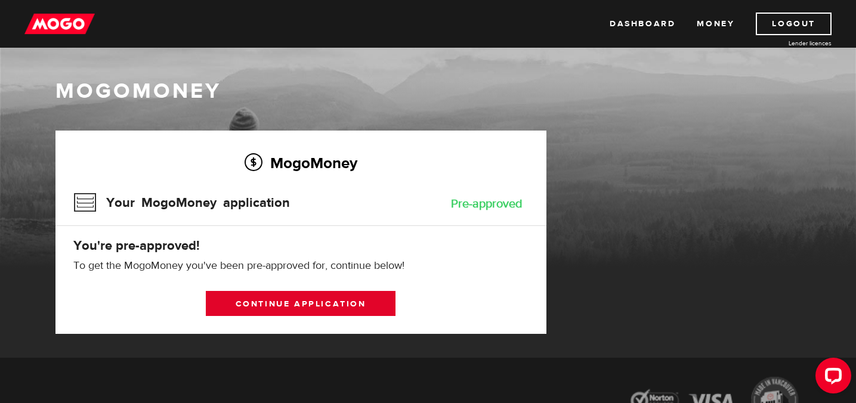
click at [352, 309] on link "Continue application" at bounding box center [301, 303] width 190 height 25
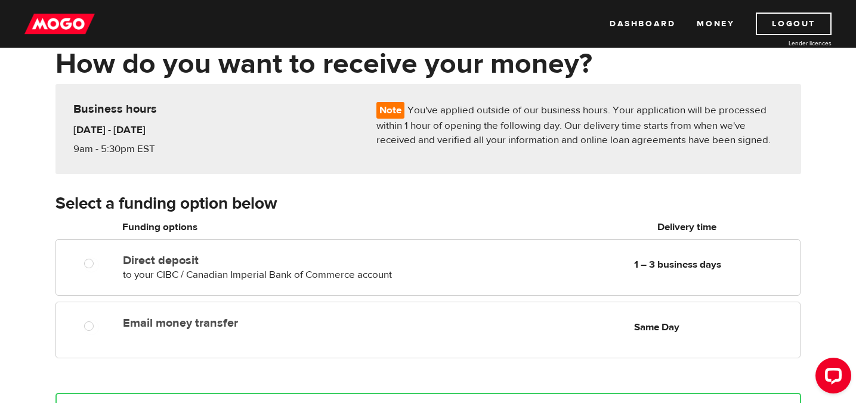
scroll to position [63, 0]
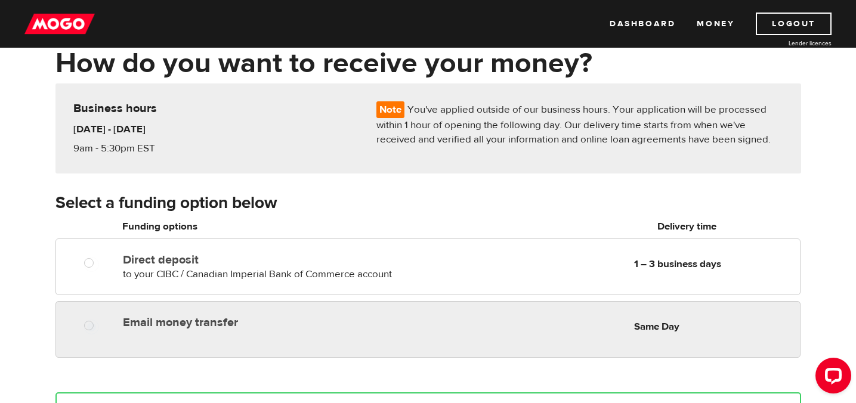
radio input "true"
click at [208, 325] on label "Email money transfer" at bounding box center [260, 323] width 275 height 14
click at [99, 325] on input "Email money transfer" at bounding box center [91, 327] width 15 height 15
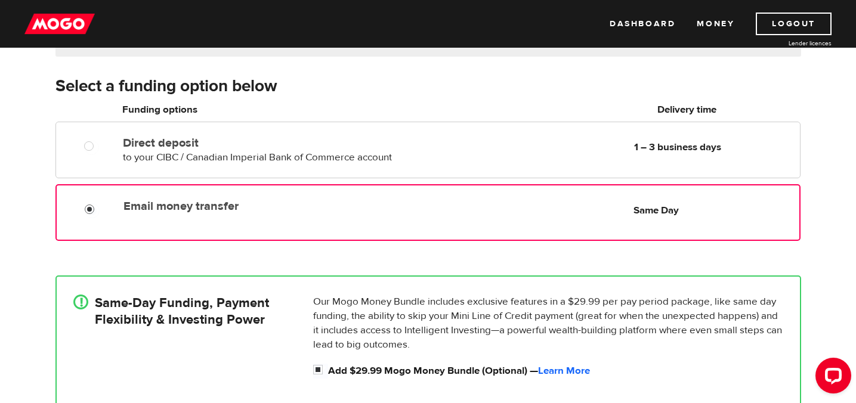
scroll to position [237, 0]
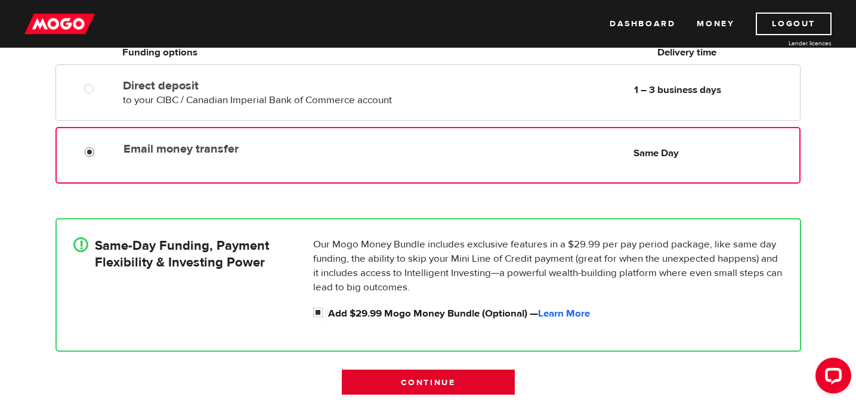
click at [411, 385] on input "Continue" at bounding box center [428, 382] width 173 height 25
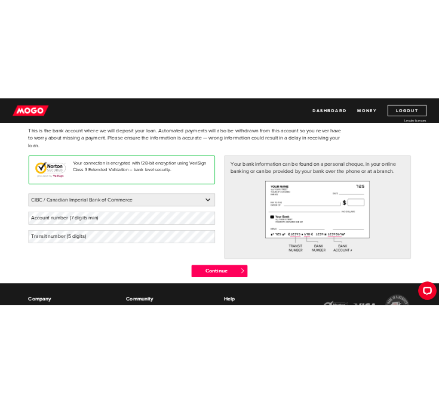
scroll to position [93, 0]
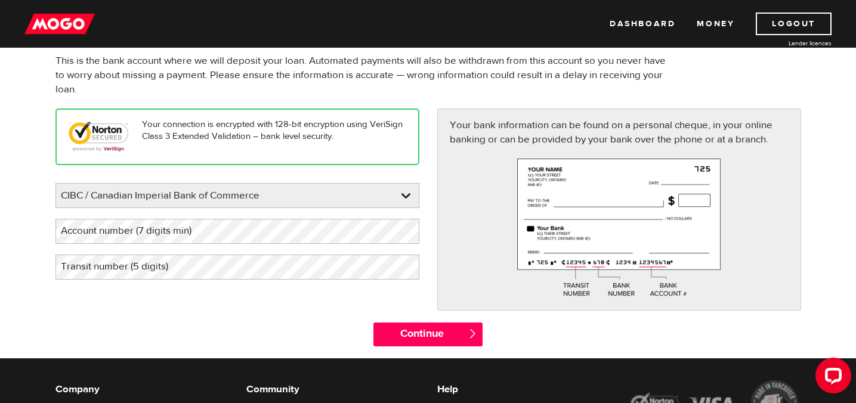
click at [141, 270] on label "Transit number (5 digits)" at bounding box center [124, 267] width 137 height 24
click at [124, 267] on label "Transit number (5 digits)" at bounding box center [124, 267] width 137 height 24
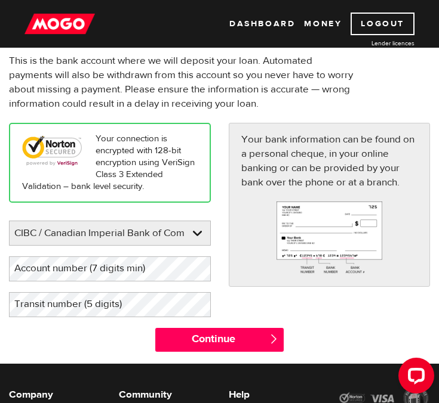
click at [72, 303] on label "Transit number (5 digits)" at bounding box center [77, 304] width 137 height 24
click at [110, 272] on label "Account number (7 digits min)" at bounding box center [89, 269] width 161 height 24
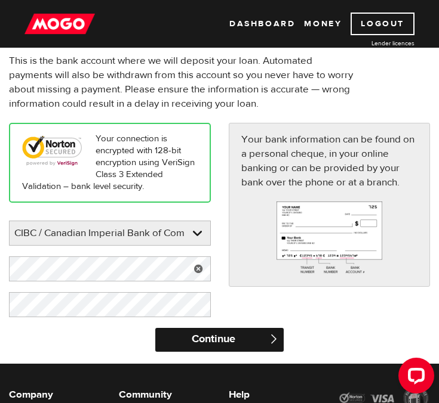
click at [222, 343] on input "Continue" at bounding box center [219, 340] width 128 height 24
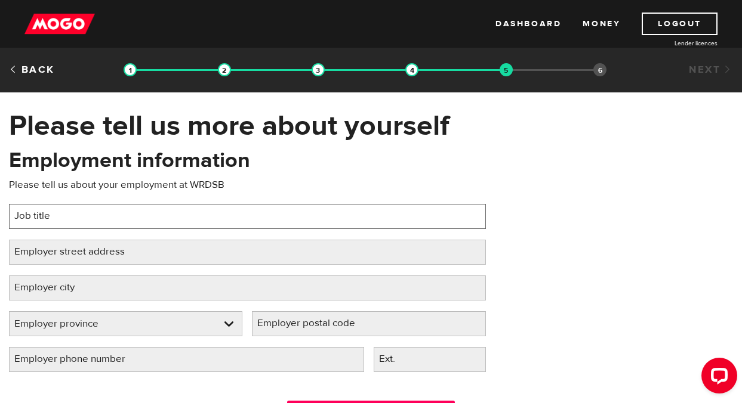
click at [184, 221] on input "Job title" at bounding box center [247, 216] width 477 height 25
type input "Teacher"
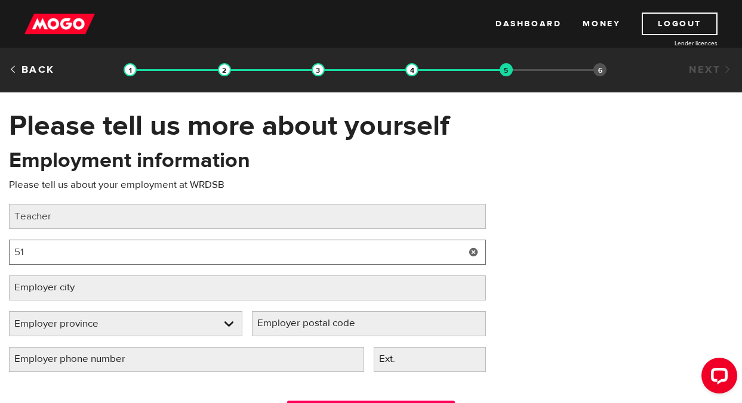
type input "5"
type input "51 Ardelt Ave"
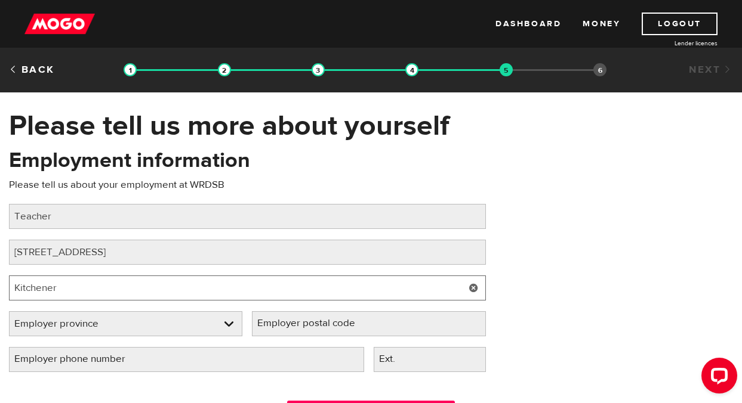
type input "Kitchener"
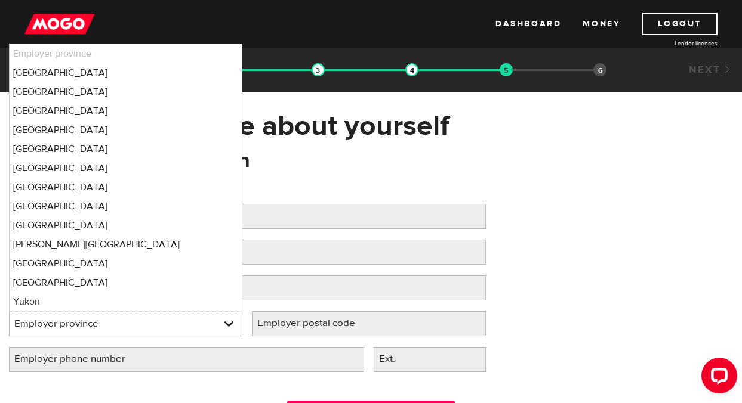
select select "ON"
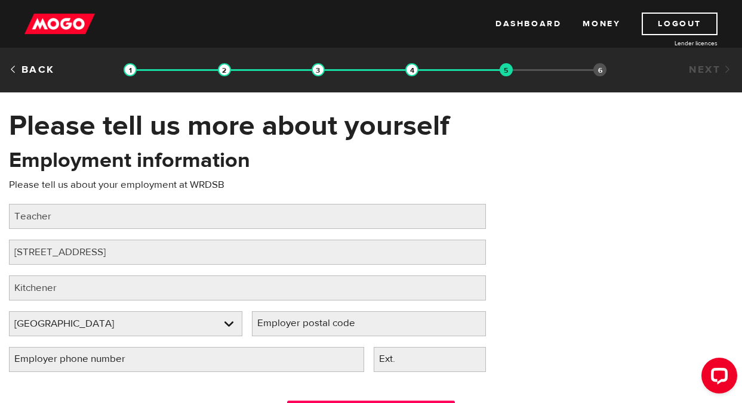
click at [323, 325] on label "Employer postal code" at bounding box center [316, 324] width 128 height 24
click at [323, 325] on input "Employer postal code" at bounding box center [368, 324] width 233 height 25
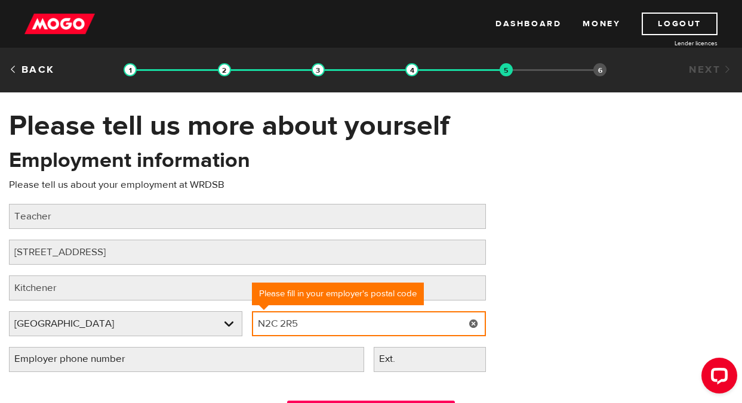
type input "N2C 2R5"
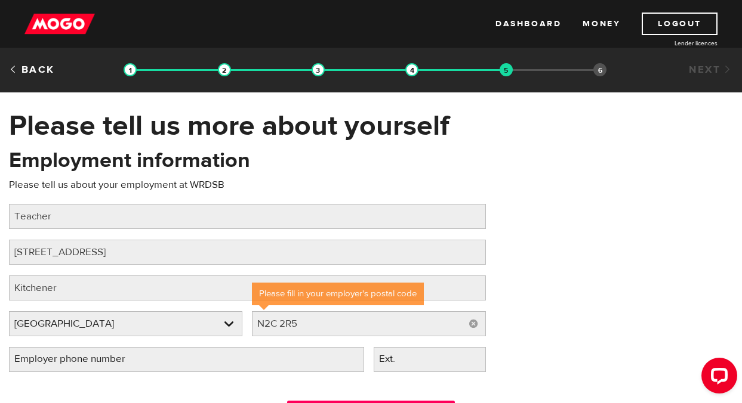
click at [135, 363] on label "Employer phone number" at bounding box center [79, 359] width 141 height 24
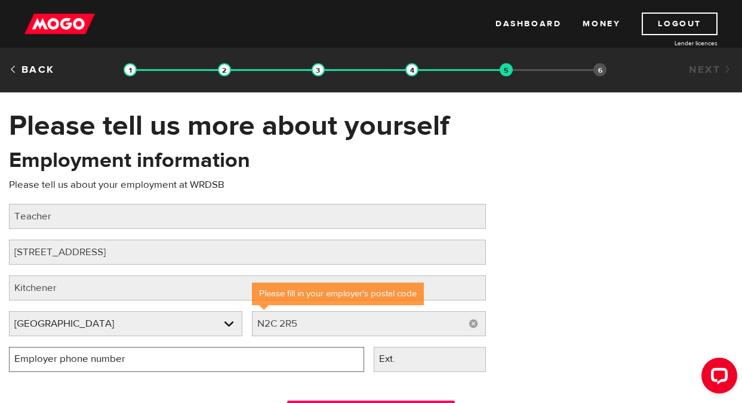
click at [135, 363] on input "Employer phone number" at bounding box center [186, 359] width 355 height 25
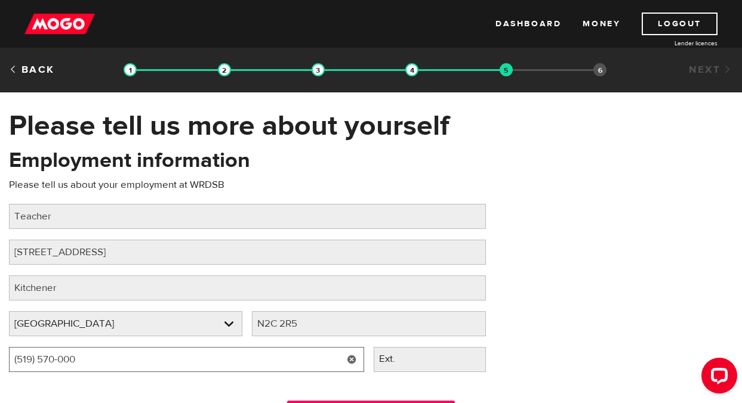
type input "(519) 570-0003"
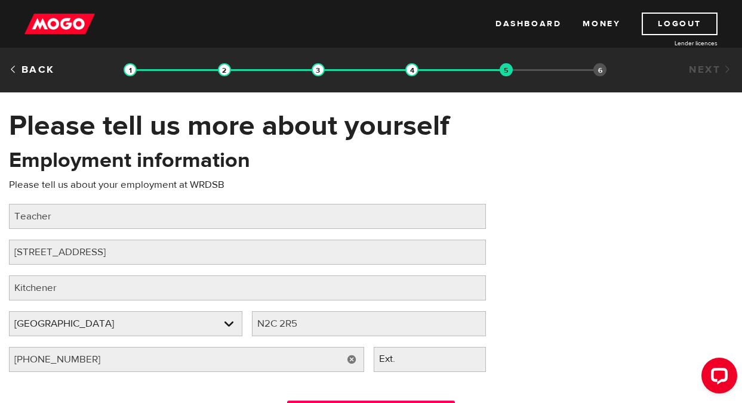
click at [438, 335] on div "Employment information Please tell us about your employment at WRDSB Job title …" at bounding box center [371, 264] width 742 height 237
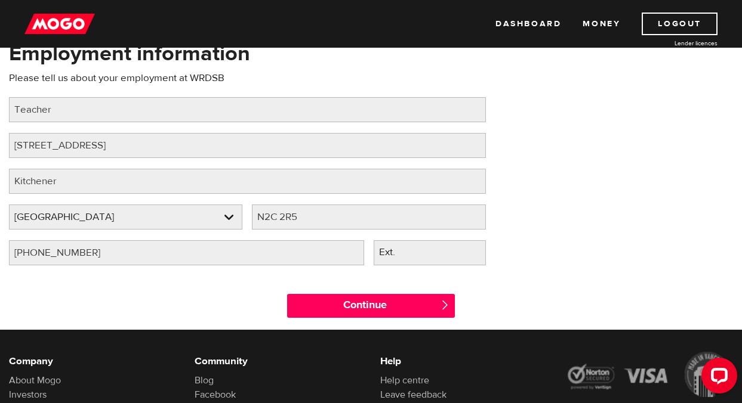
scroll to position [117, 0]
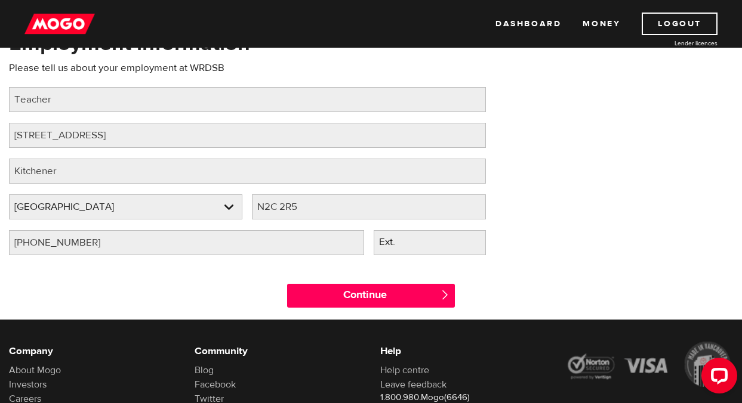
click at [438, 298] on span "" at bounding box center [445, 295] width 10 height 10
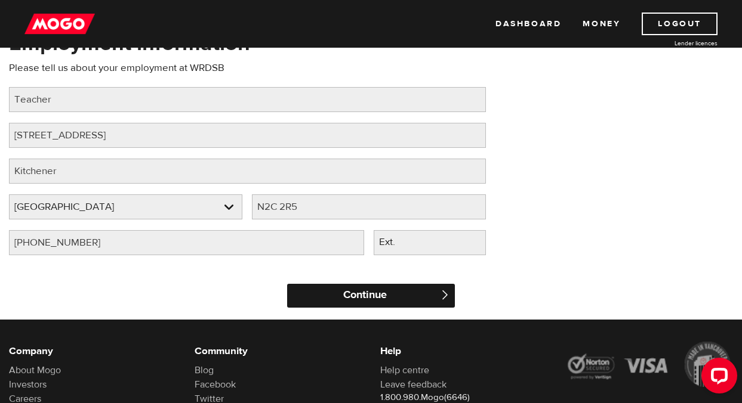
click at [350, 292] on input "Continue" at bounding box center [371, 296] width 168 height 24
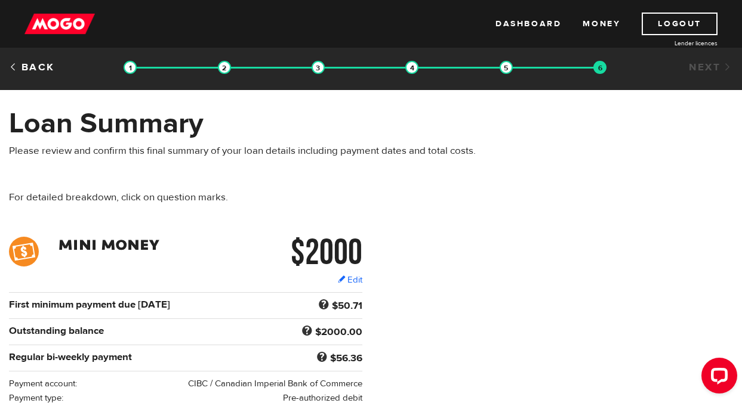
scroll to position [3, 0]
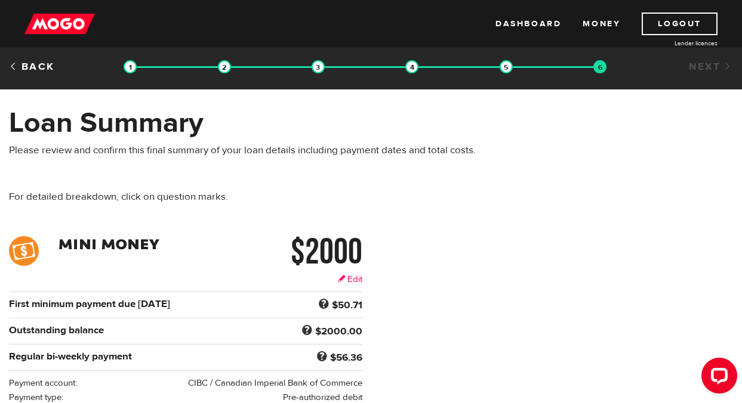
click at [358, 280] on link "Edit" at bounding box center [350, 279] width 24 height 13
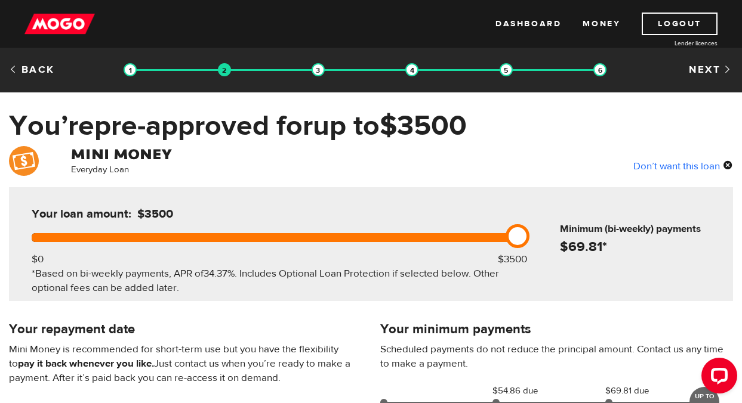
drag, startPoint x: 315, startPoint y: 237, endPoint x: 561, endPoint y: 235, distance: 245.9
click at [561, 235] on div "Your loan amount: $3500 $0 $3500 *Based on bi-weekly payments, APR of 34.37% . …" at bounding box center [371, 244] width 724 height 114
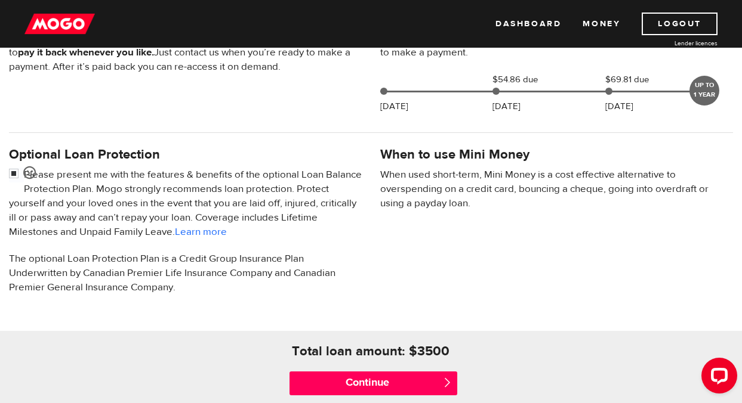
scroll to position [312, 0]
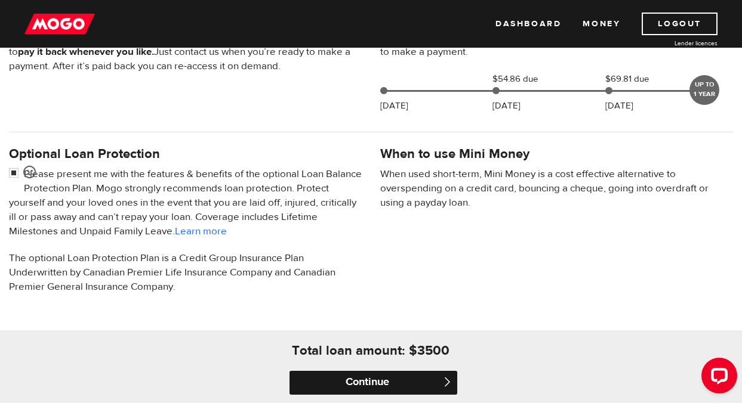
click at [397, 382] on input "Continue" at bounding box center [373, 383] width 168 height 24
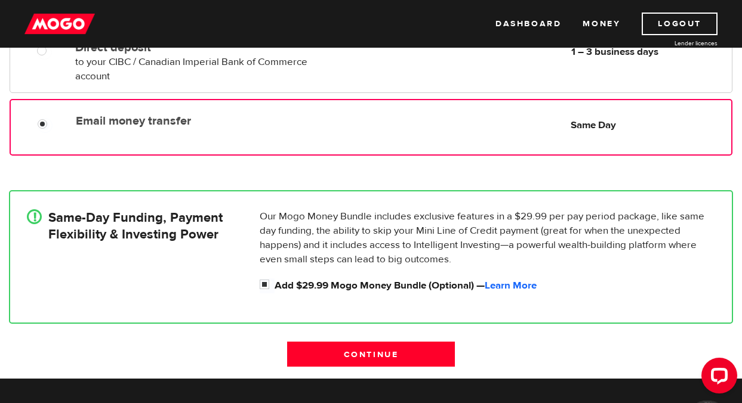
scroll to position [282, 0]
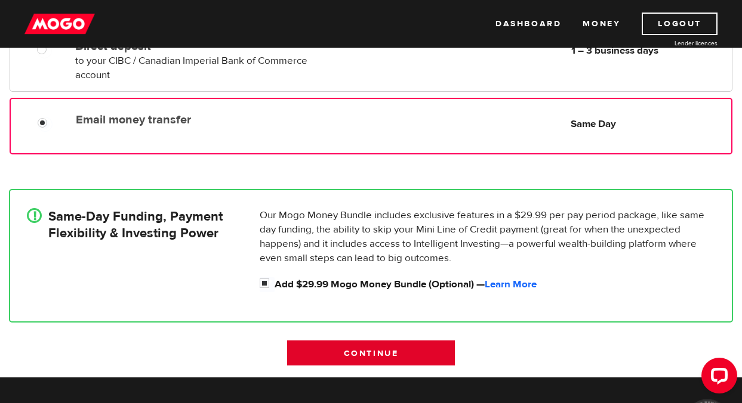
click at [421, 348] on input "Continue" at bounding box center [371, 353] width 168 height 25
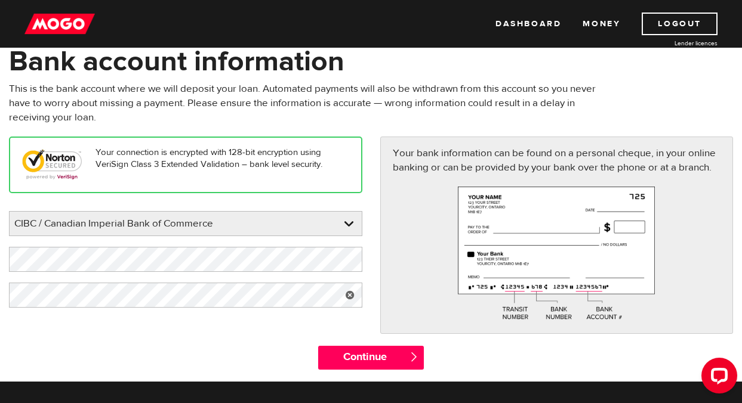
scroll to position [66, 0]
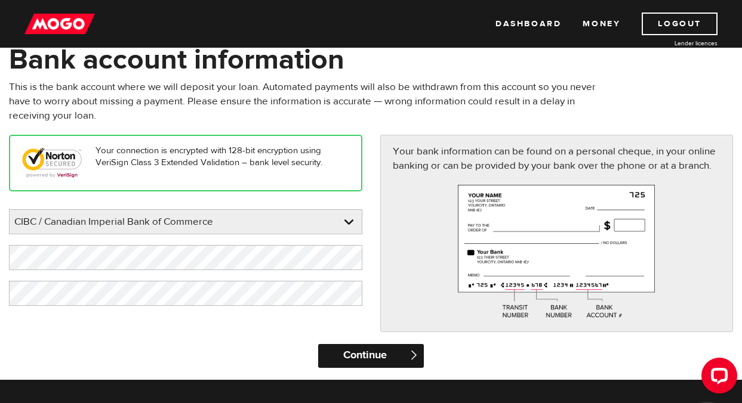
click at [360, 356] on input "Continue" at bounding box center [371, 356] width 106 height 24
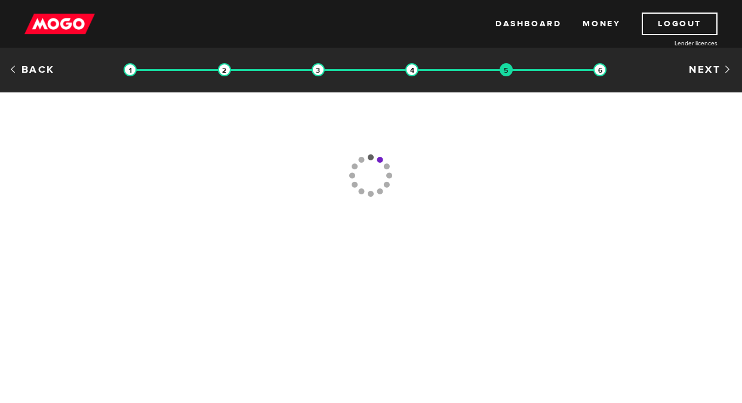
type input "[PHONE_NUMBER]"
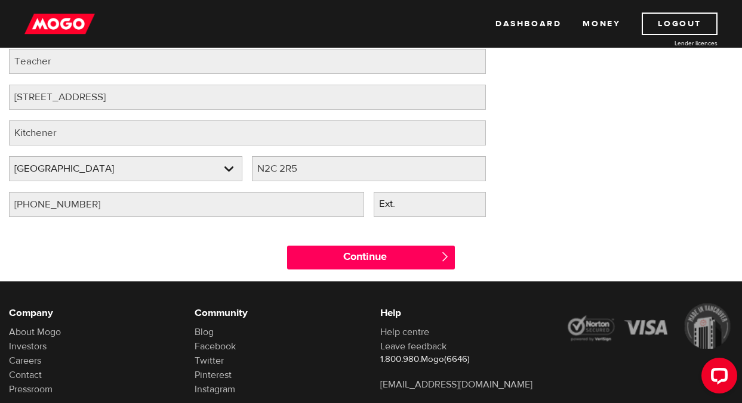
scroll to position [157, 0]
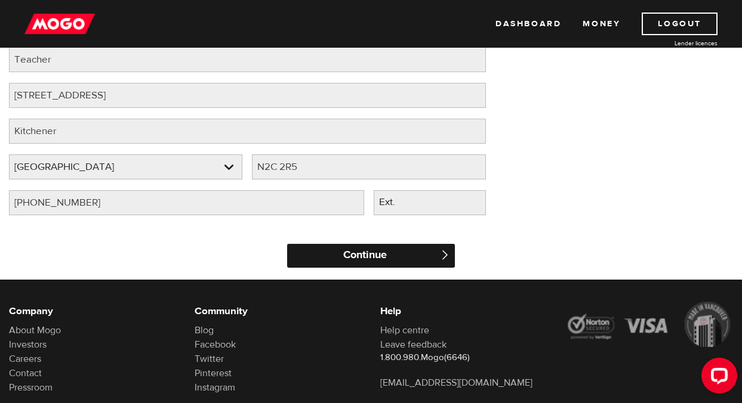
click at [377, 261] on input "Continue" at bounding box center [371, 256] width 168 height 24
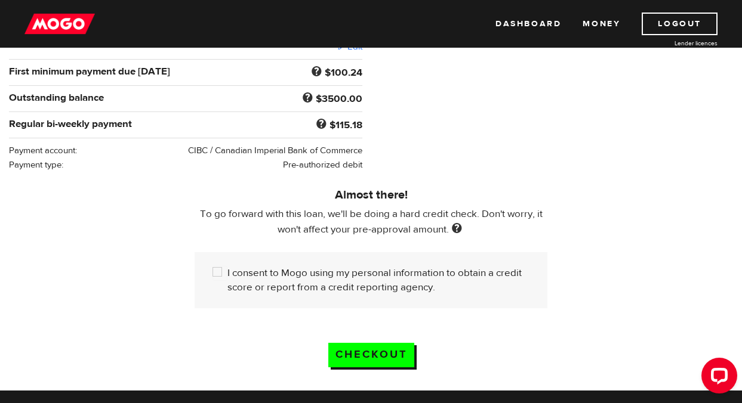
scroll to position [236, 0]
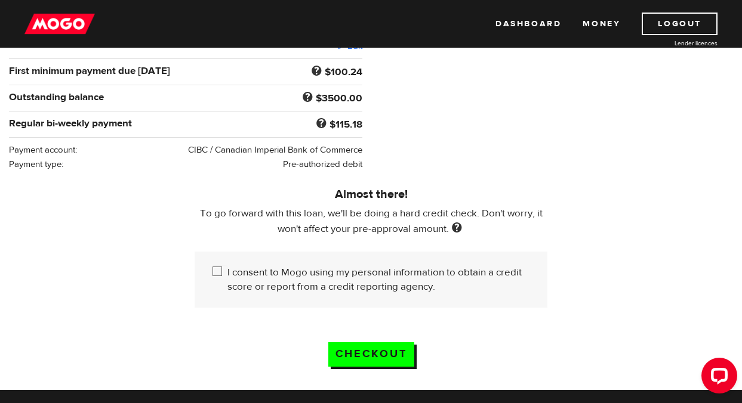
click at [254, 271] on label "I consent to Mogo using my personal information to obtain a credit score or rep…" at bounding box center [378, 280] width 303 height 29
click at [227, 271] on input "I consent to Mogo using my personal information to obtain a credit score or rep…" at bounding box center [219, 273] width 15 height 15
checkbox input "true"
click at [380, 358] on input "Checkout" at bounding box center [371, 355] width 86 height 24
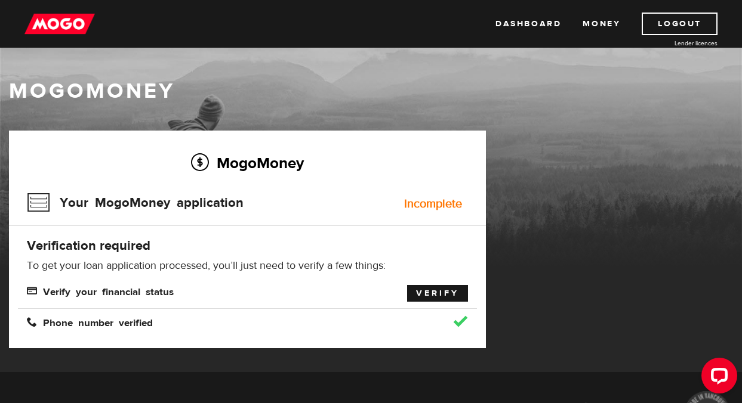
click at [446, 298] on link "Verify" at bounding box center [437, 293] width 61 height 17
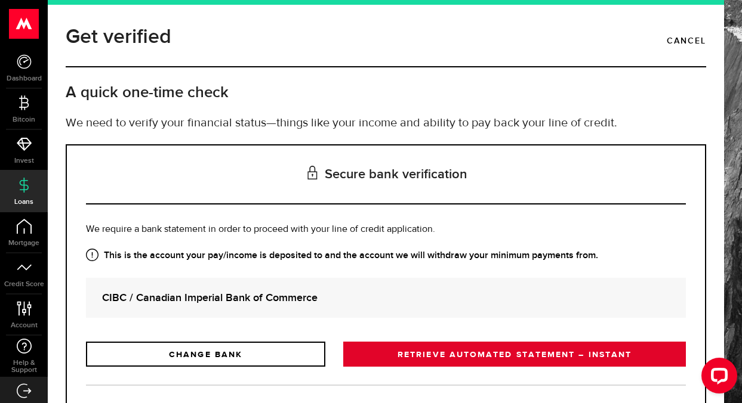
scroll to position [67, 0]
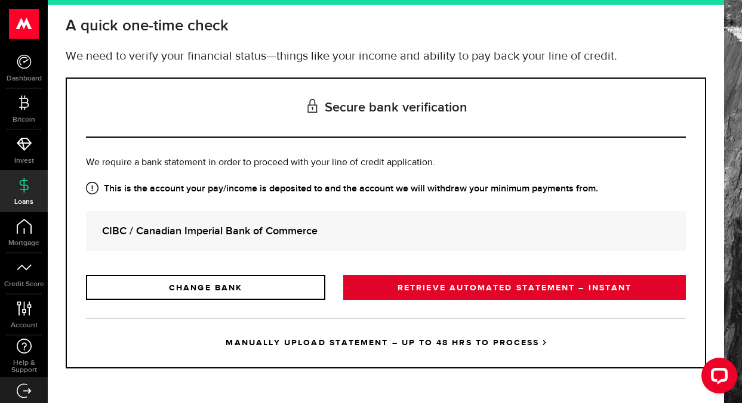
click at [433, 288] on link "RETRIEVE AUTOMATED STATEMENT – INSTANT" at bounding box center [514, 287] width 343 height 25
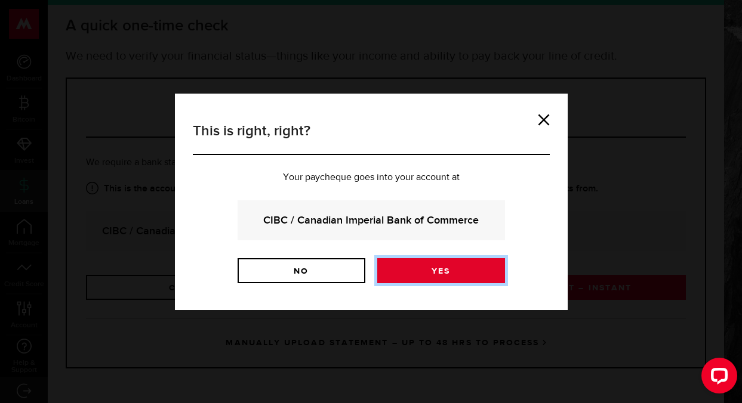
click at [467, 273] on link "Yes" at bounding box center [441, 270] width 128 height 25
